Goal: Find specific page/section: Find specific page/section

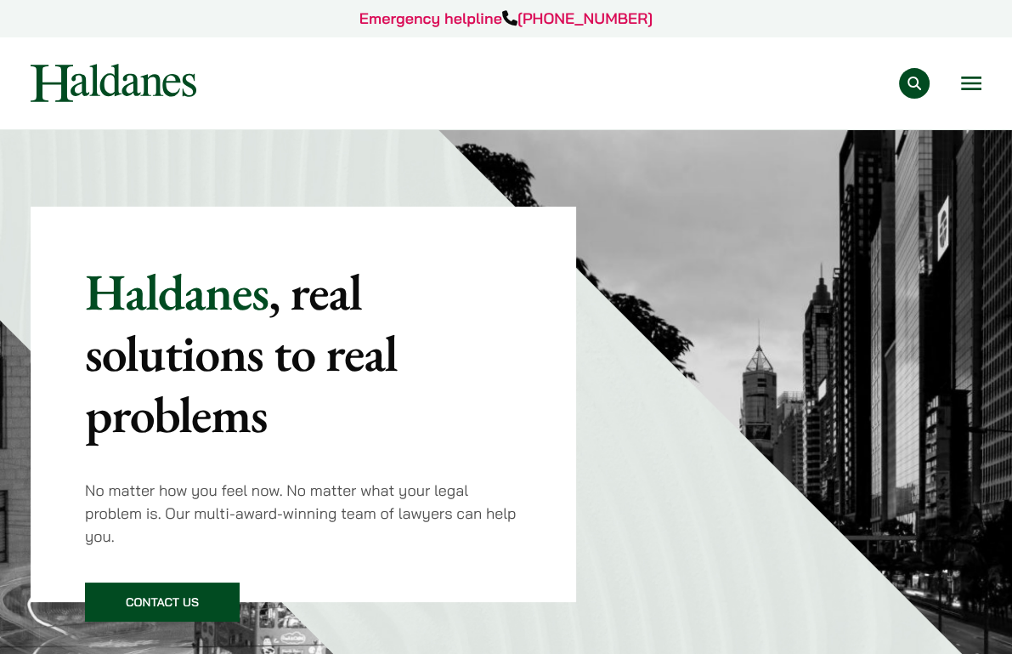
click at [0, 0] on link "Sectors" at bounding box center [0, 0] width 0 height 0
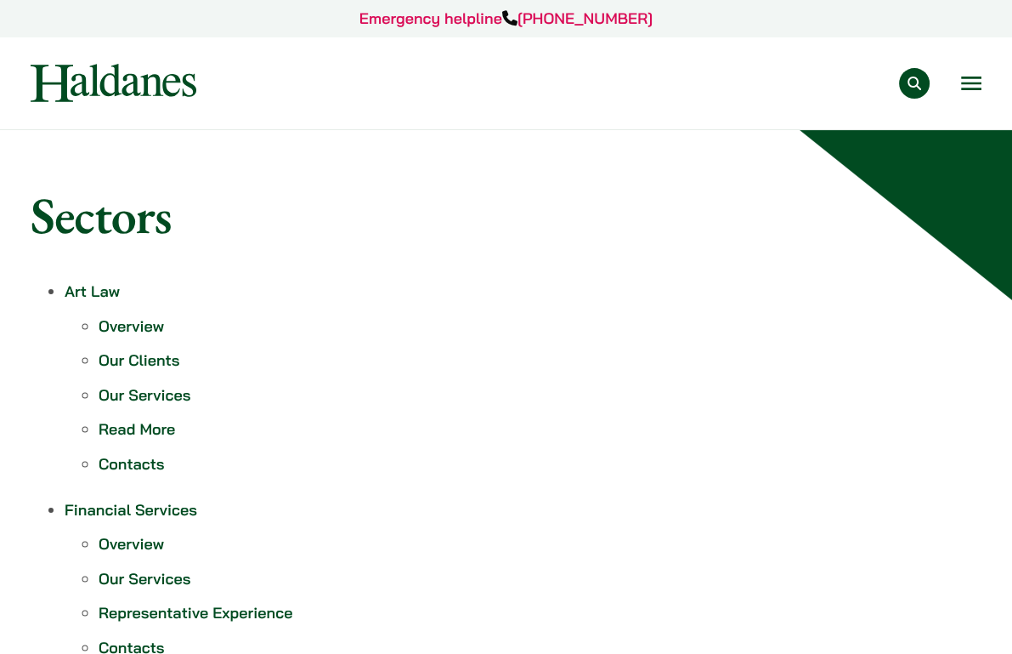
click at [0, 0] on link "Our Team" at bounding box center [0, 0] width 0 height 0
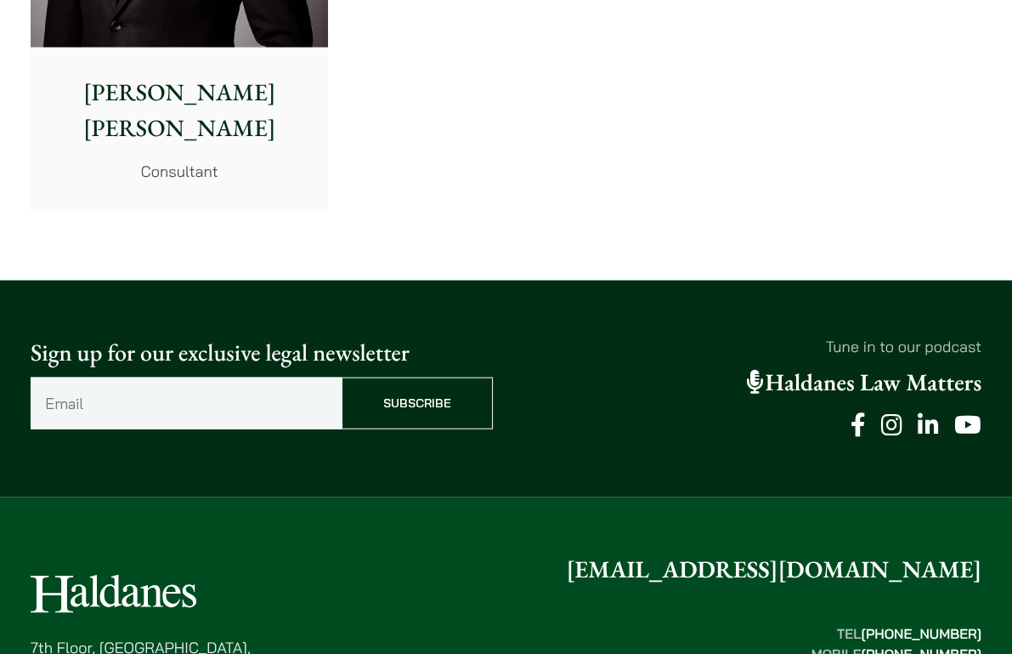
scroll to position [9182, 0]
